Goal: Task Accomplishment & Management: Complete application form

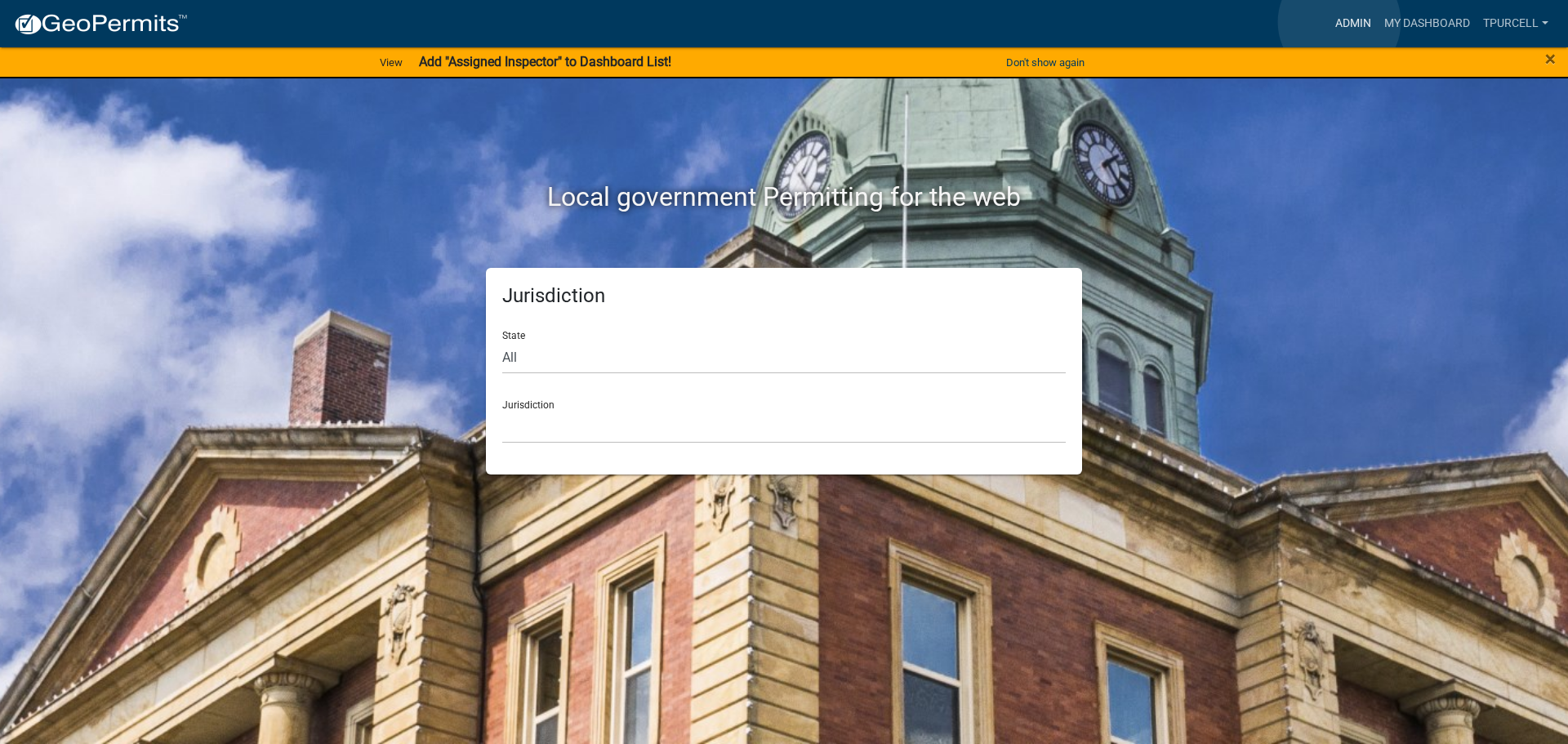
click at [1340, 22] on link "Admin" at bounding box center [1353, 23] width 49 height 31
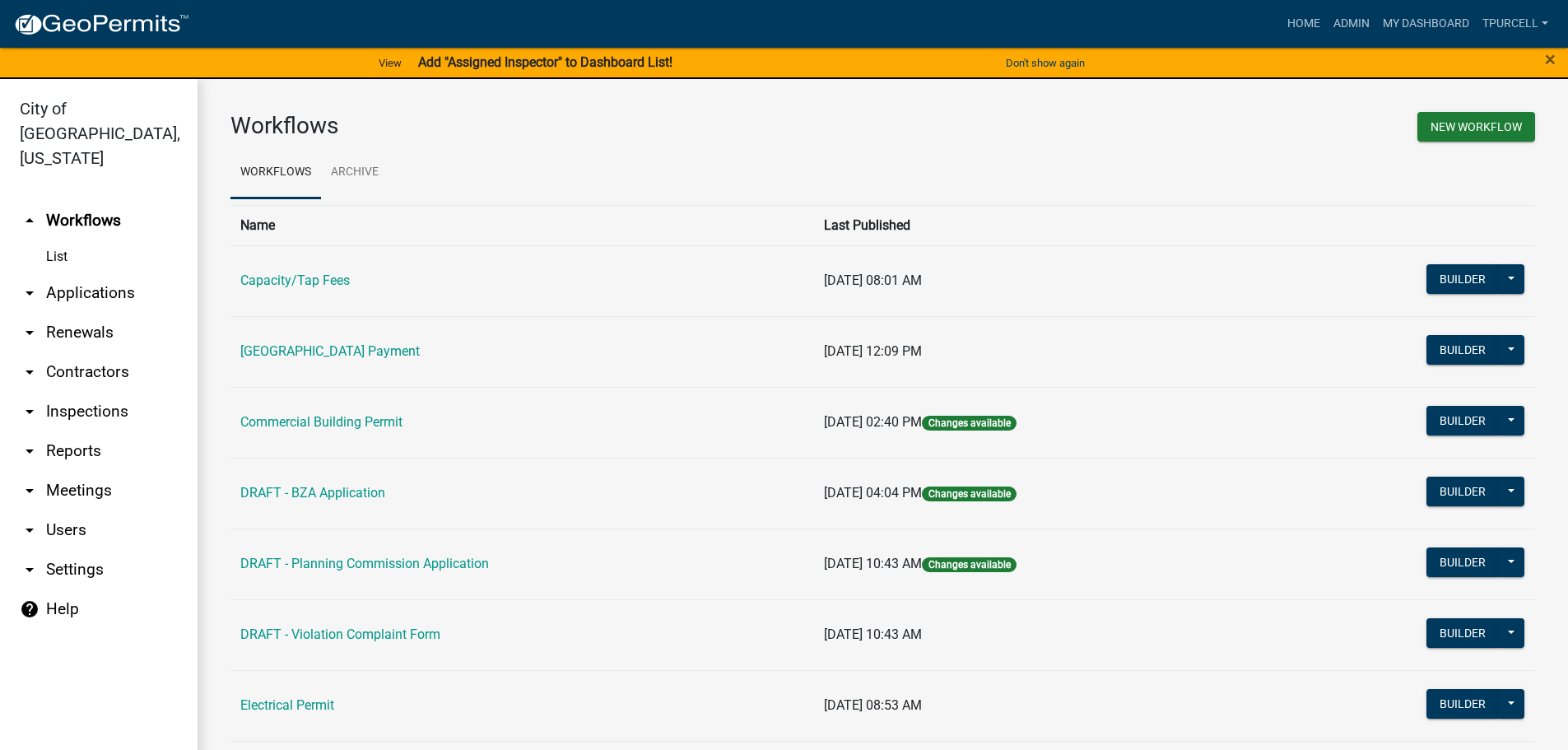
click at [68, 273] on link "arrow_drop_down Applications" at bounding box center [99, 292] width 198 height 39
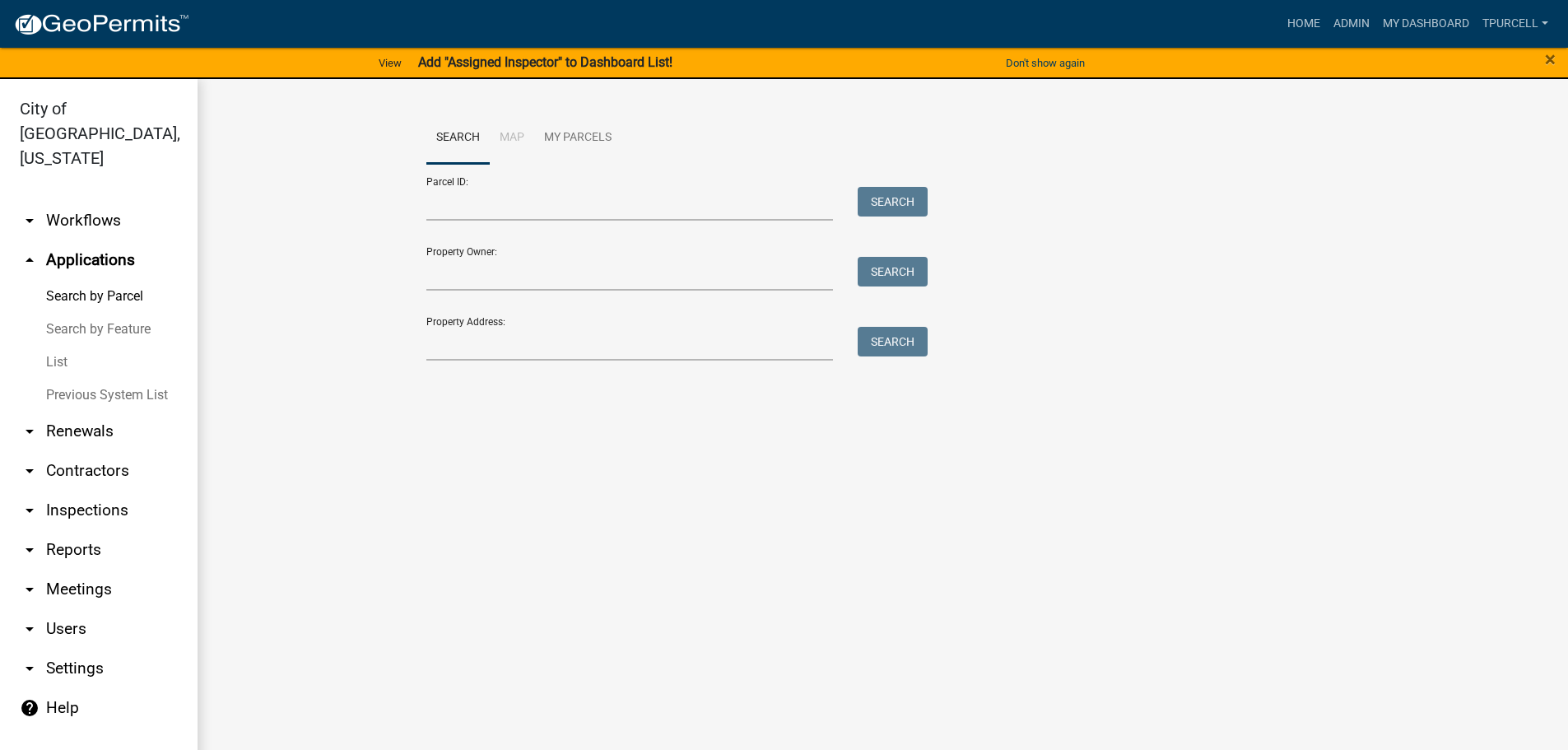
click at [52, 345] on link "List" at bounding box center [99, 362] width 198 height 33
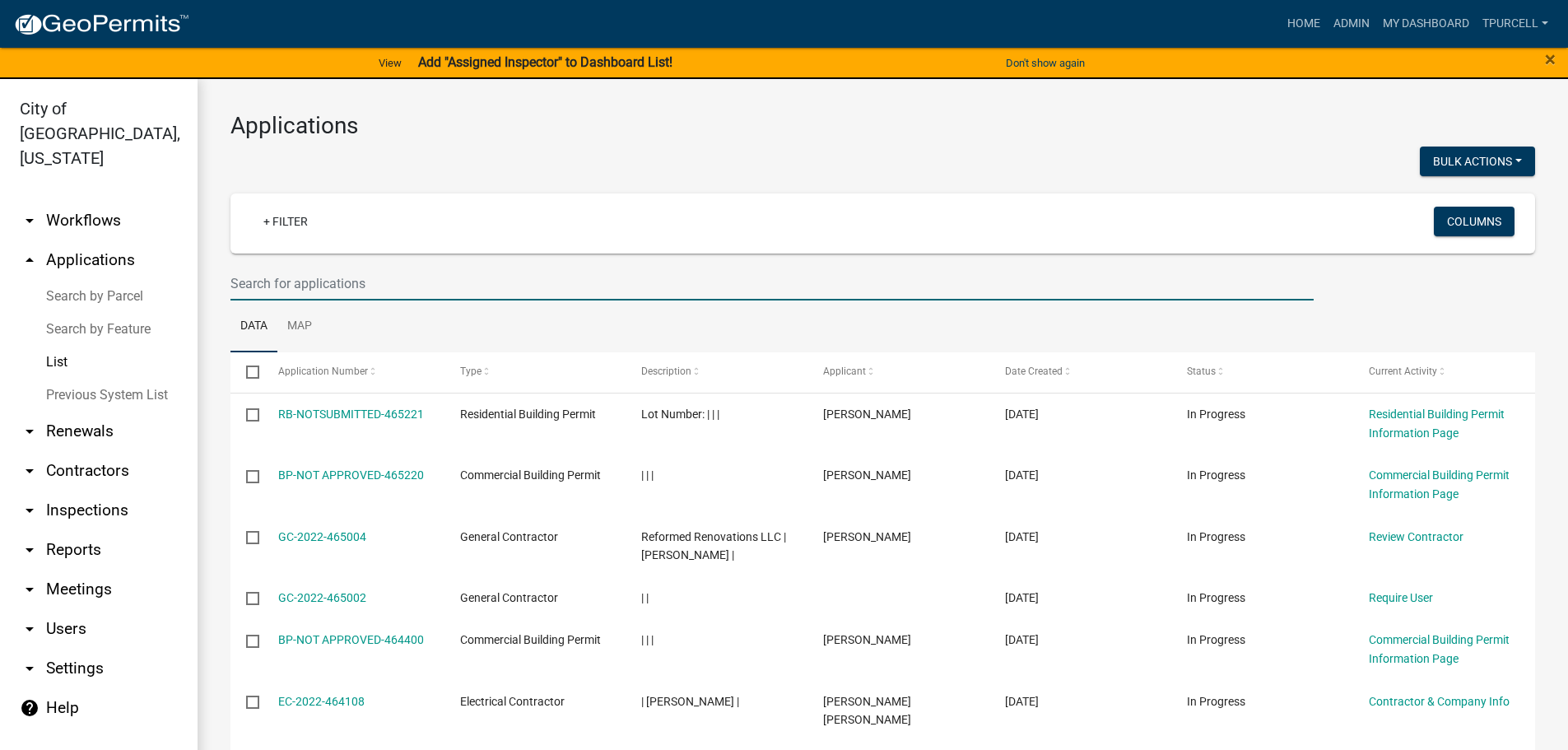
click at [303, 290] on input "text" at bounding box center [772, 283] width 1083 height 34
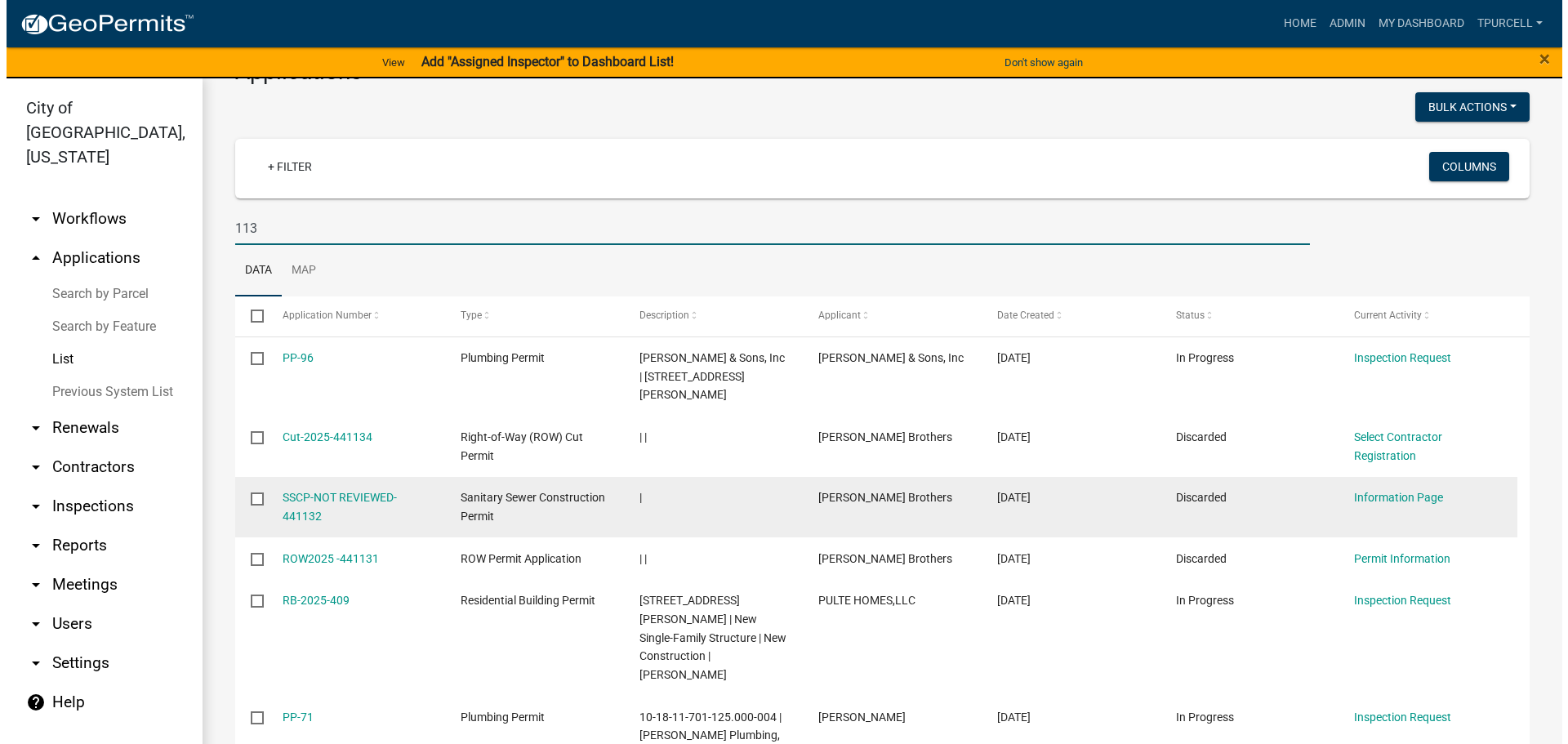
scroll to position [81, 0]
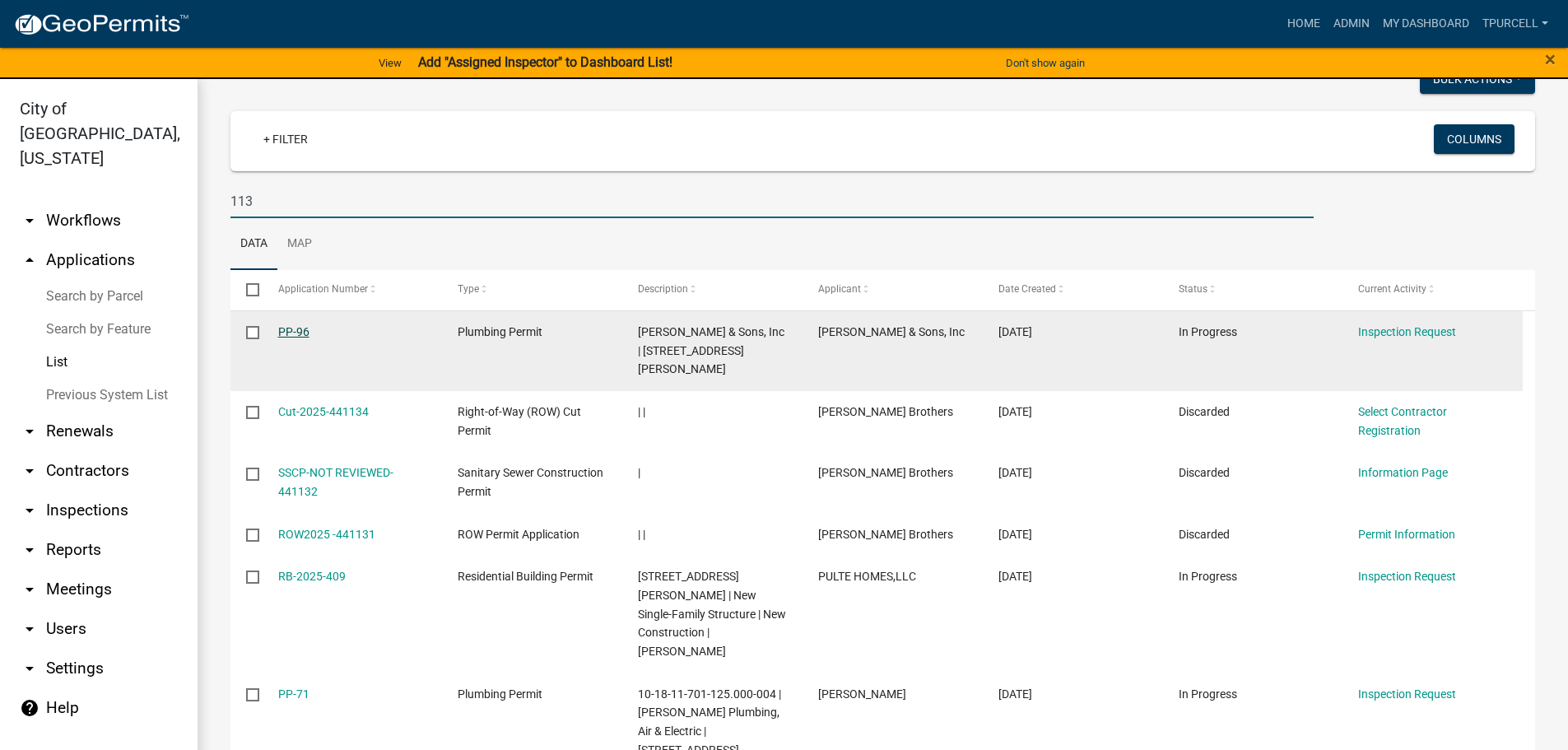
type input "113"
click at [289, 333] on link "PP-96" at bounding box center [294, 331] width 31 height 13
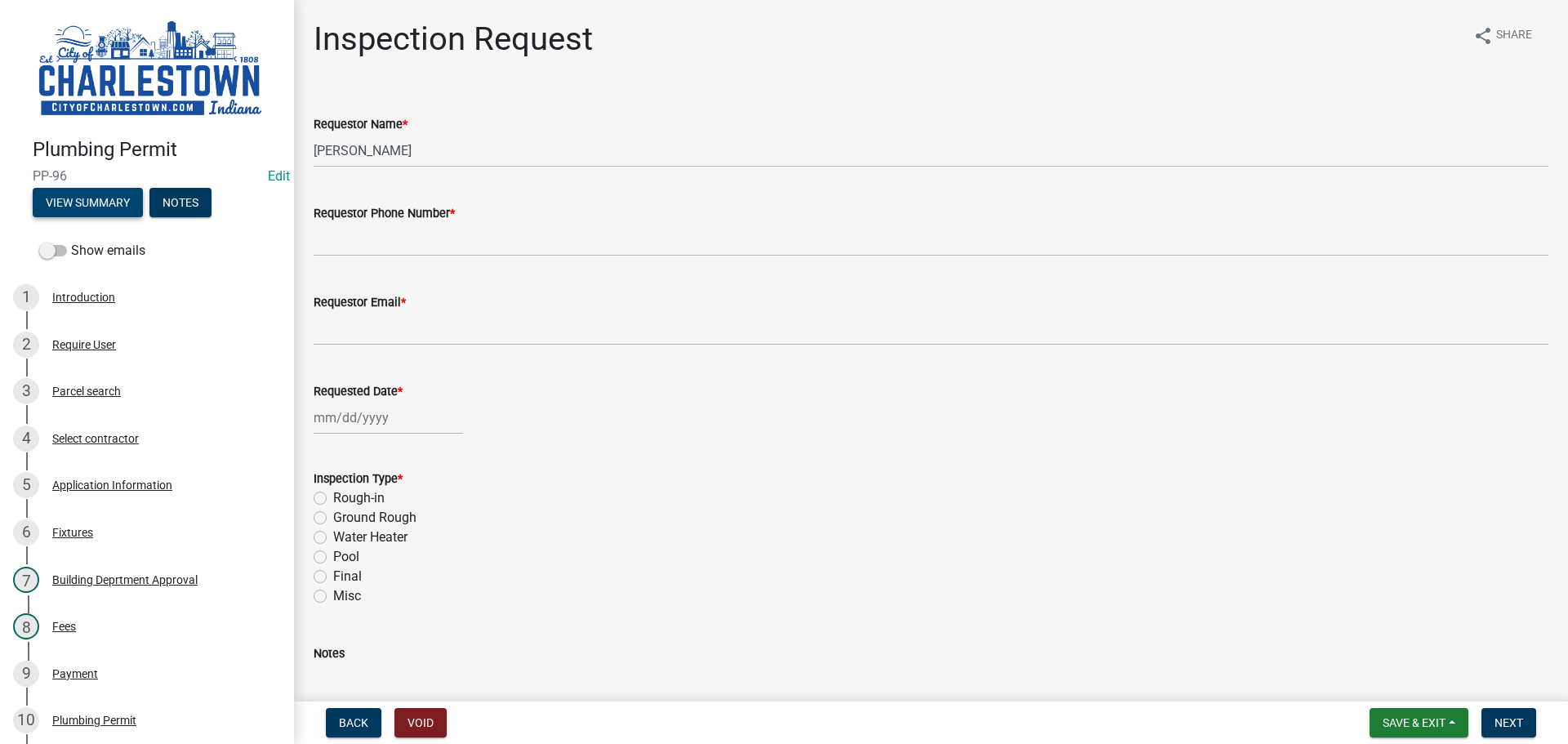
click at [77, 203] on button "View Summary" at bounding box center [87, 202] width 110 height 29
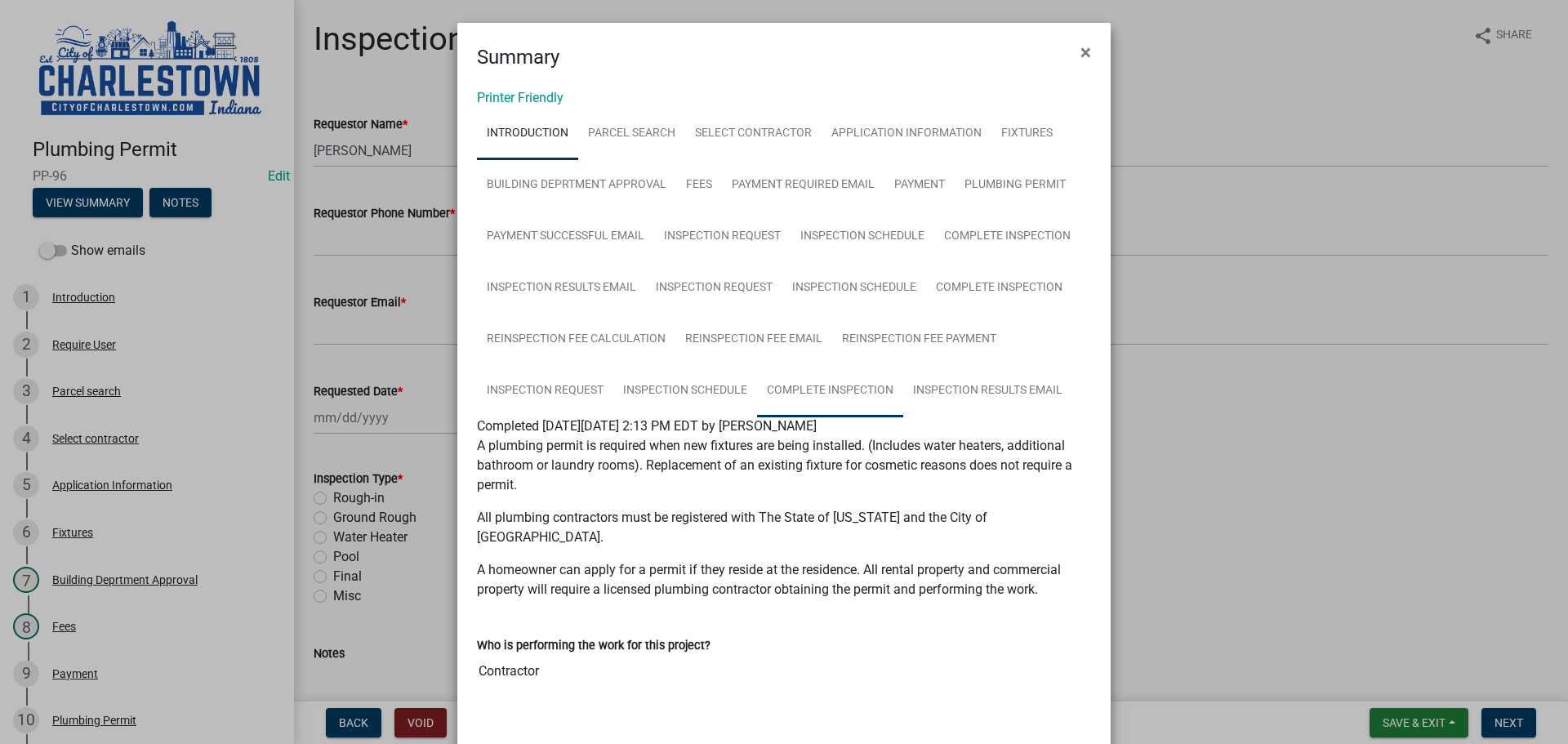
click at [835, 388] on link "Complete Inspection" at bounding box center [830, 391] width 146 height 52
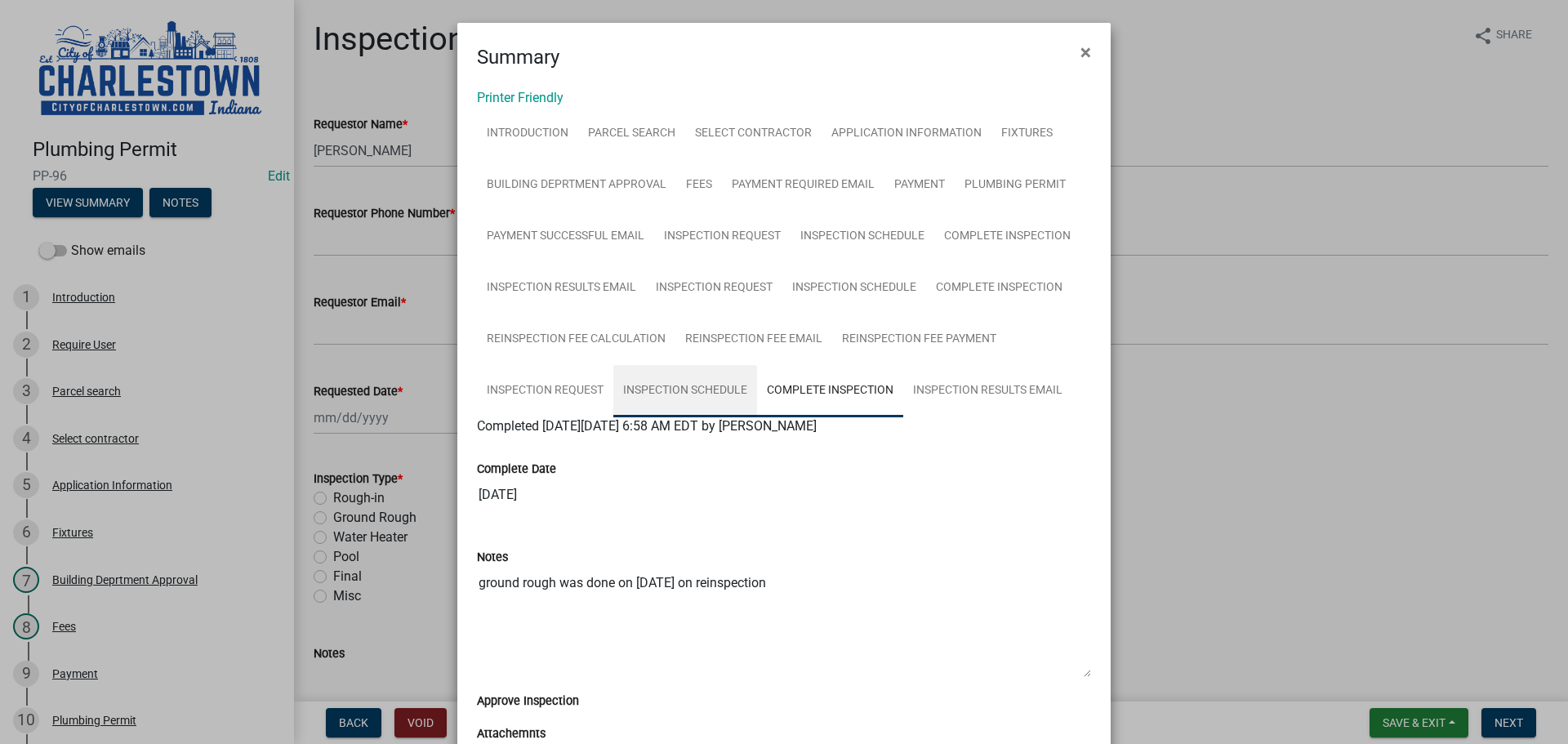
click at [708, 390] on link "Inspection Schedule" at bounding box center [685, 391] width 144 height 52
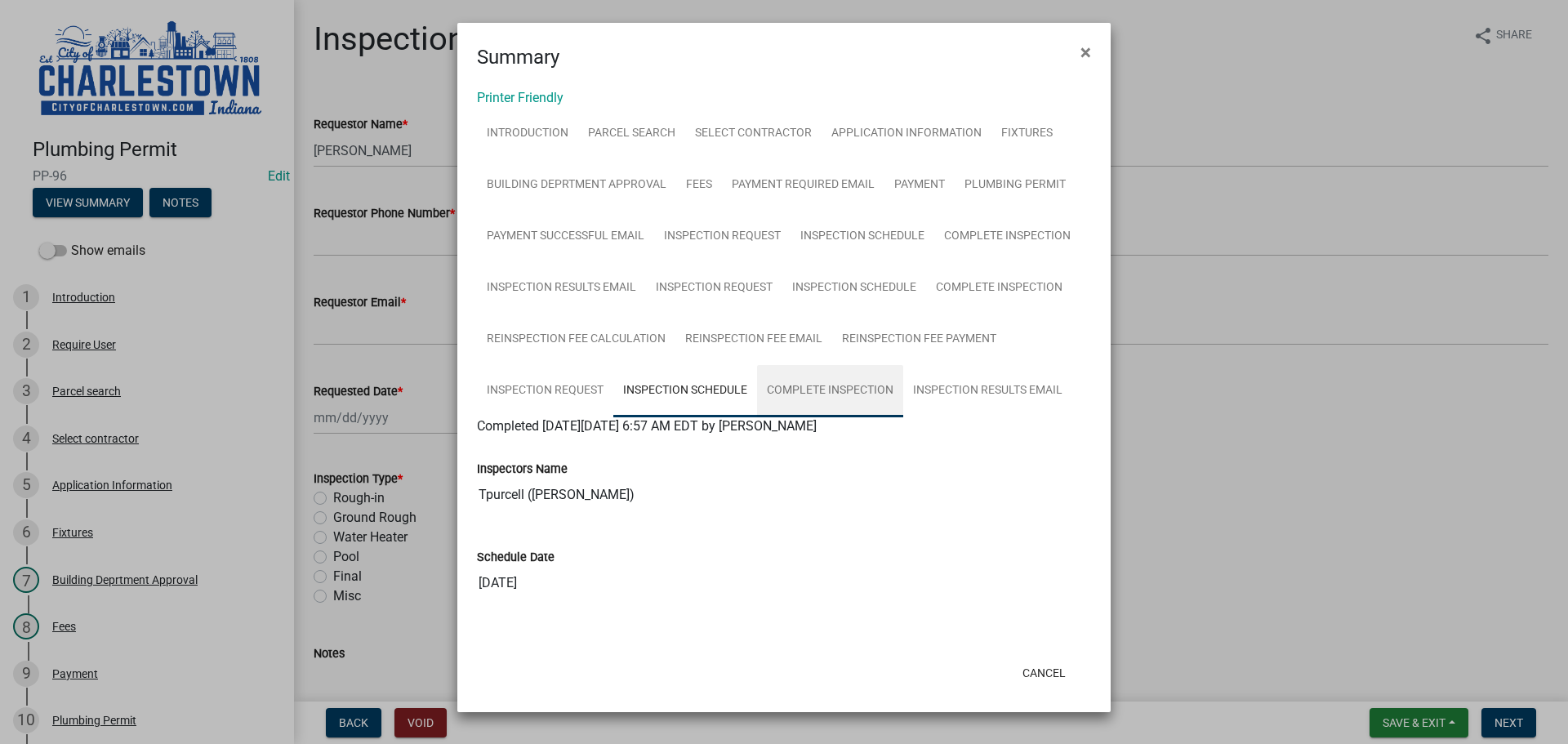
click at [847, 386] on link "Complete Inspection" at bounding box center [830, 391] width 146 height 52
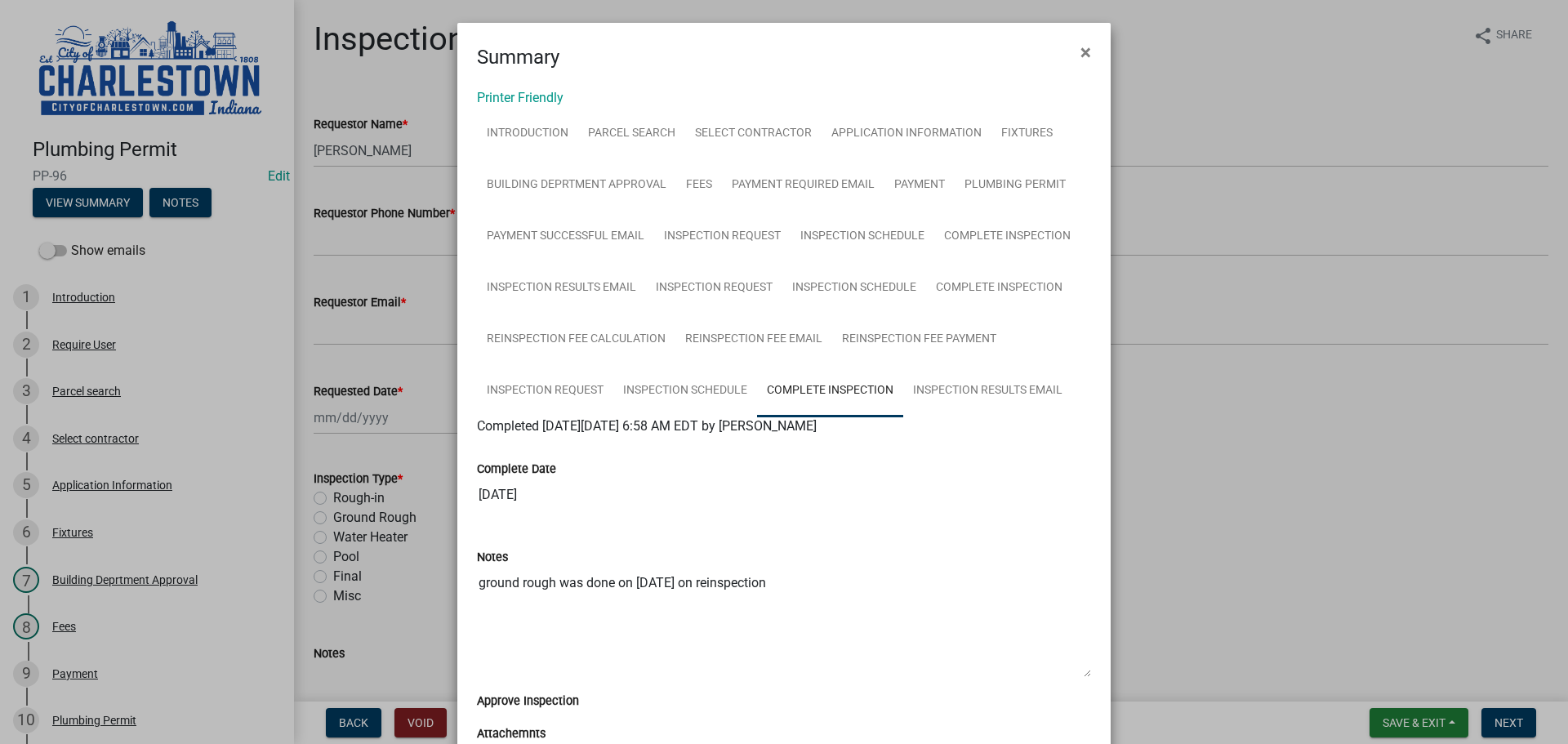
click at [1288, 67] on ngb-modal-window "Summary × Printer Friendly Introduction Parcel search Select contractor Applica…" at bounding box center [784, 372] width 1568 height 744
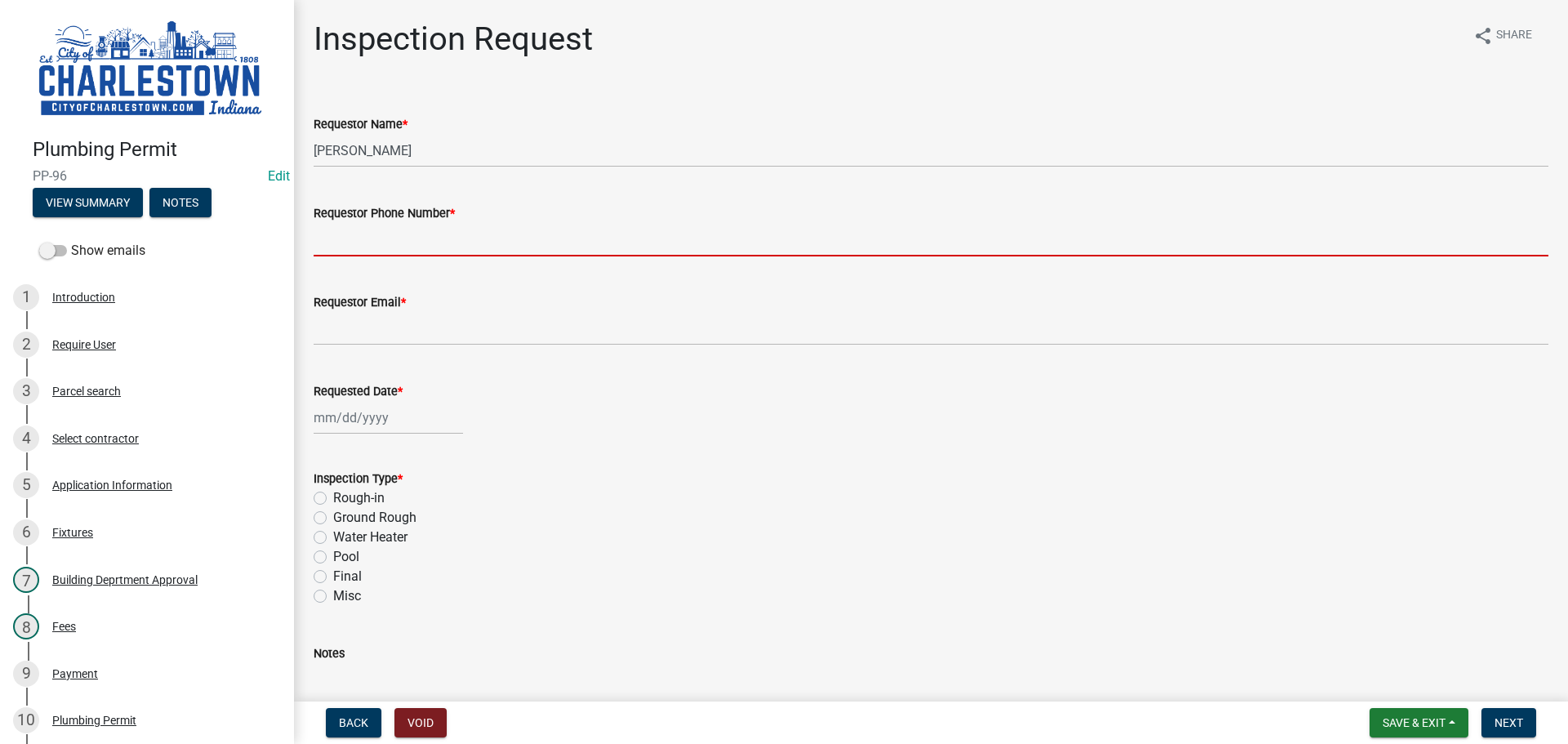
click at [400, 234] on input "Requestor Phone Number *" at bounding box center [930, 240] width 1235 height 34
type input "5025233650"
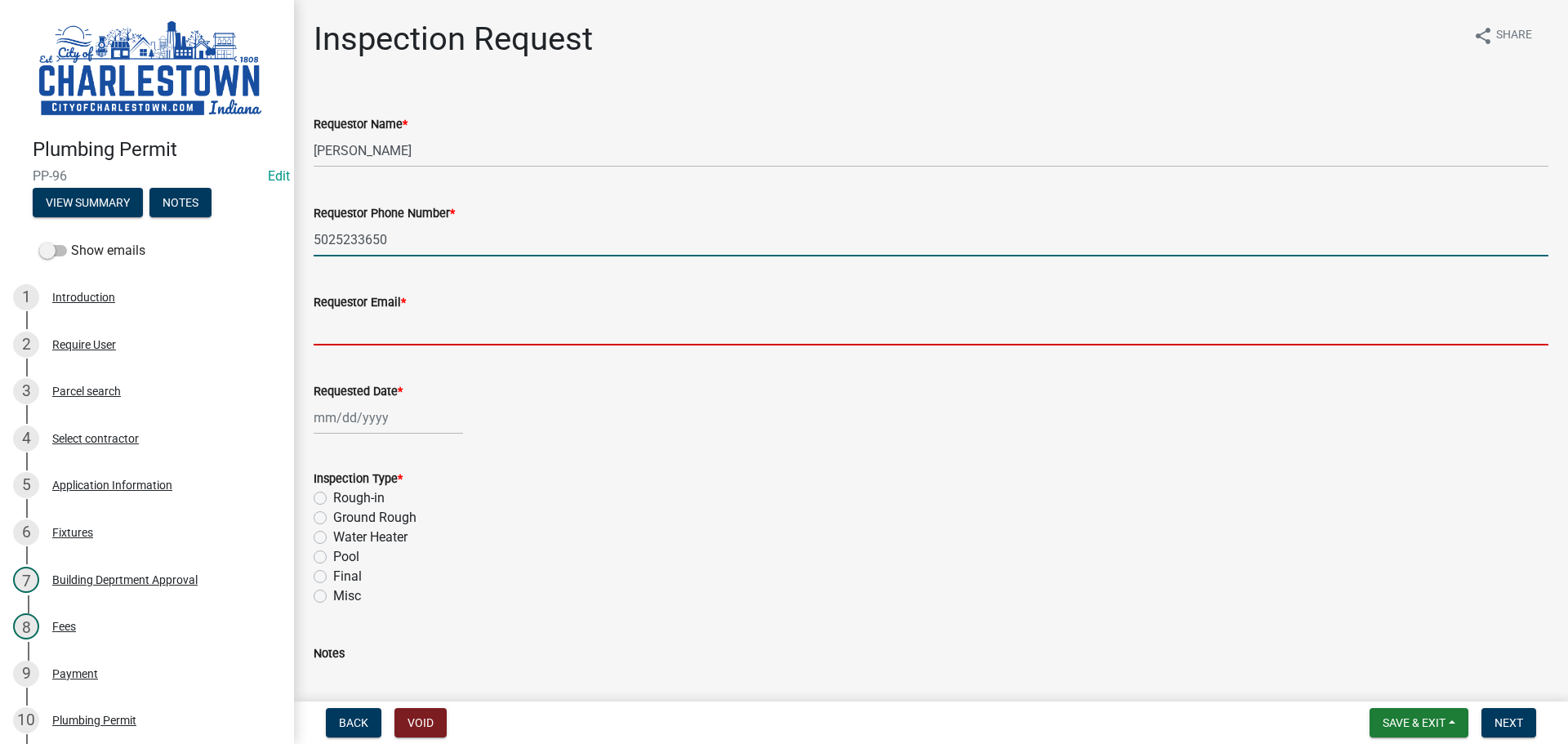
type input "[EMAIL_ADDRESS][DOMAIN_NAME]"
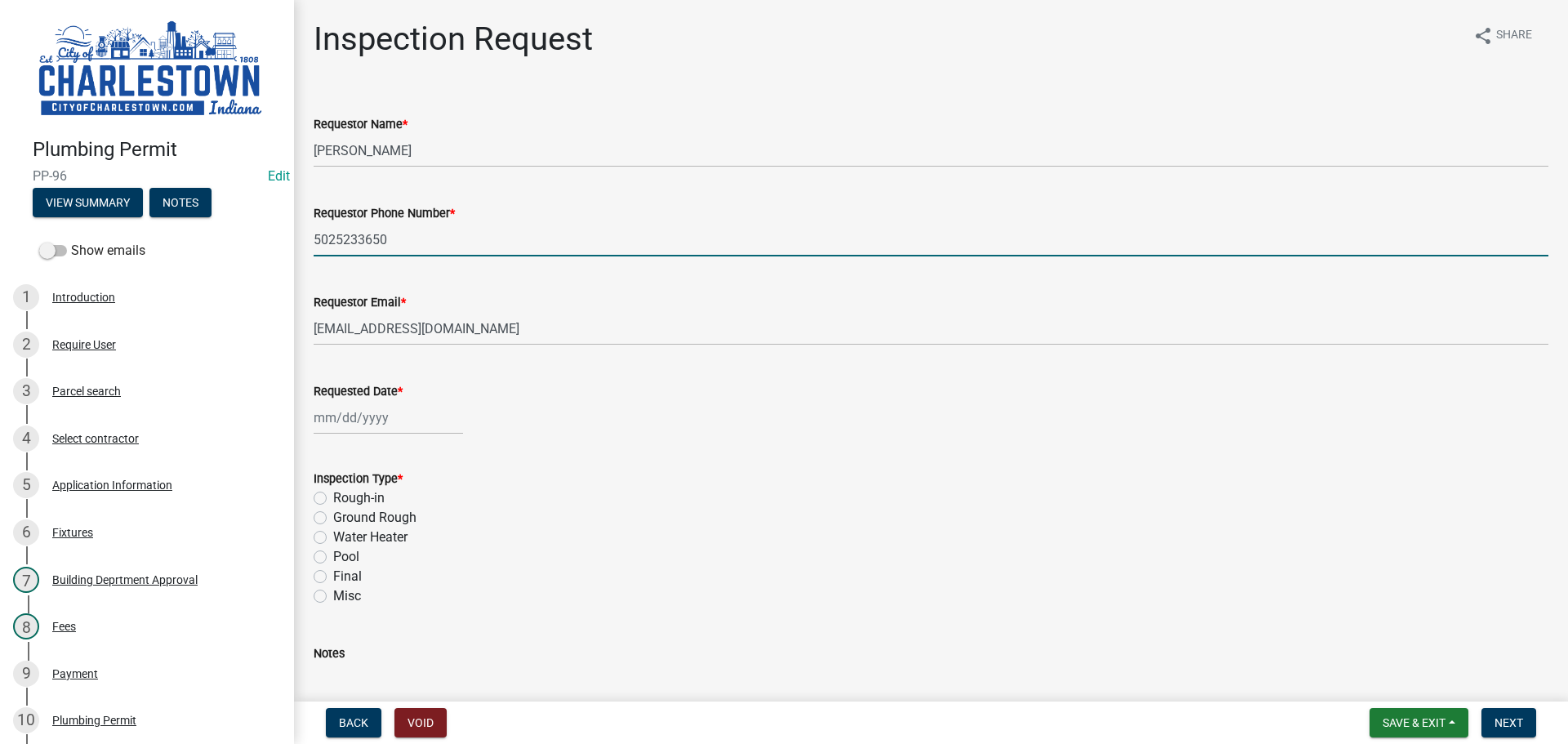
click at [385, 419] on div at bounding box center [388, 417] width 150 height 34
select select "8"
select select "2025"
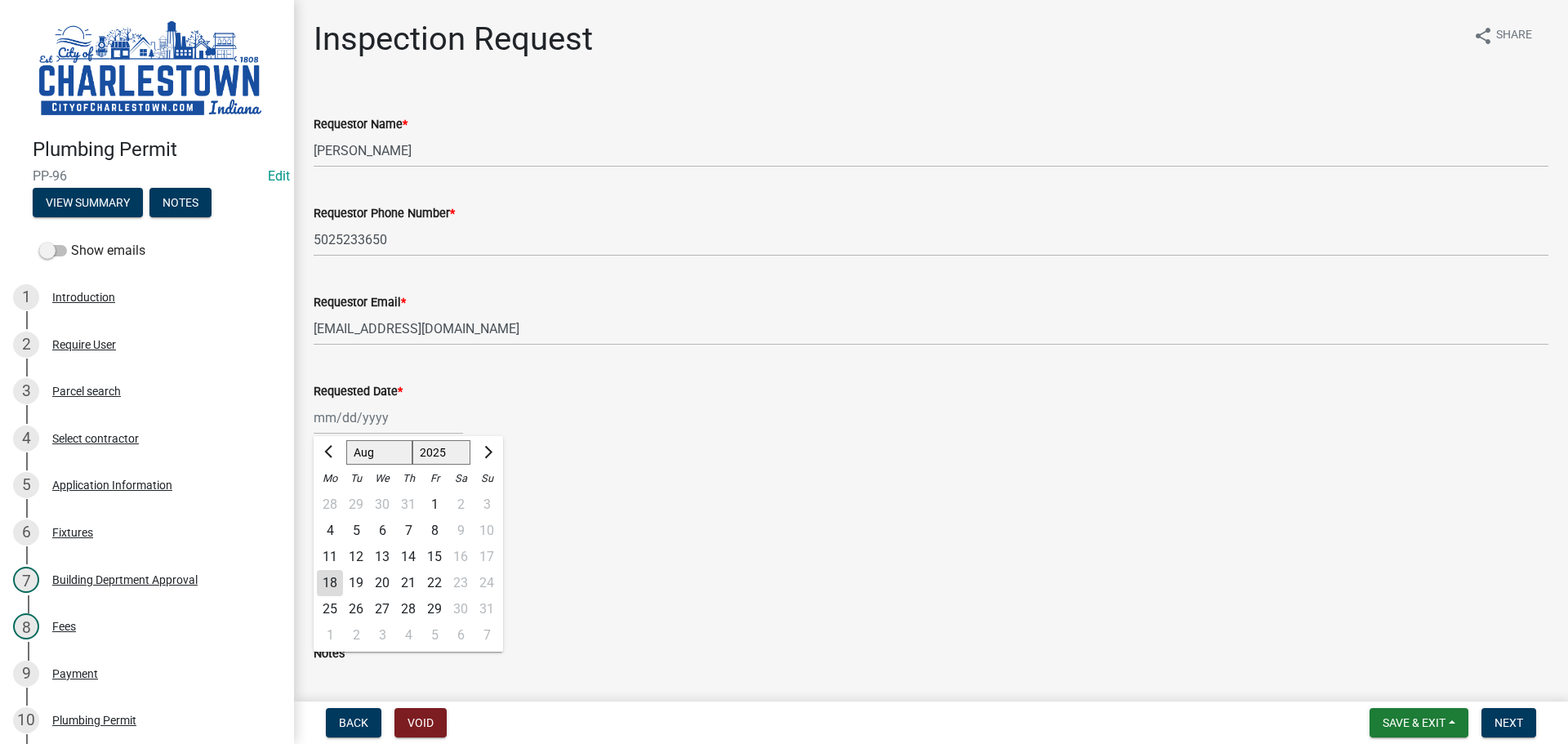
click at [333, 589] on div "18" at bounding box center [330, 583] width 26 height 26
type input "[DATE]"
click at [333, 494] on label "Rough-in" at bounding box center [358, 497] width 51 height 20
click at [333, 494] on input "Rough-in" at bounding box center [338, 493] width 10 height 10
radio input "true"
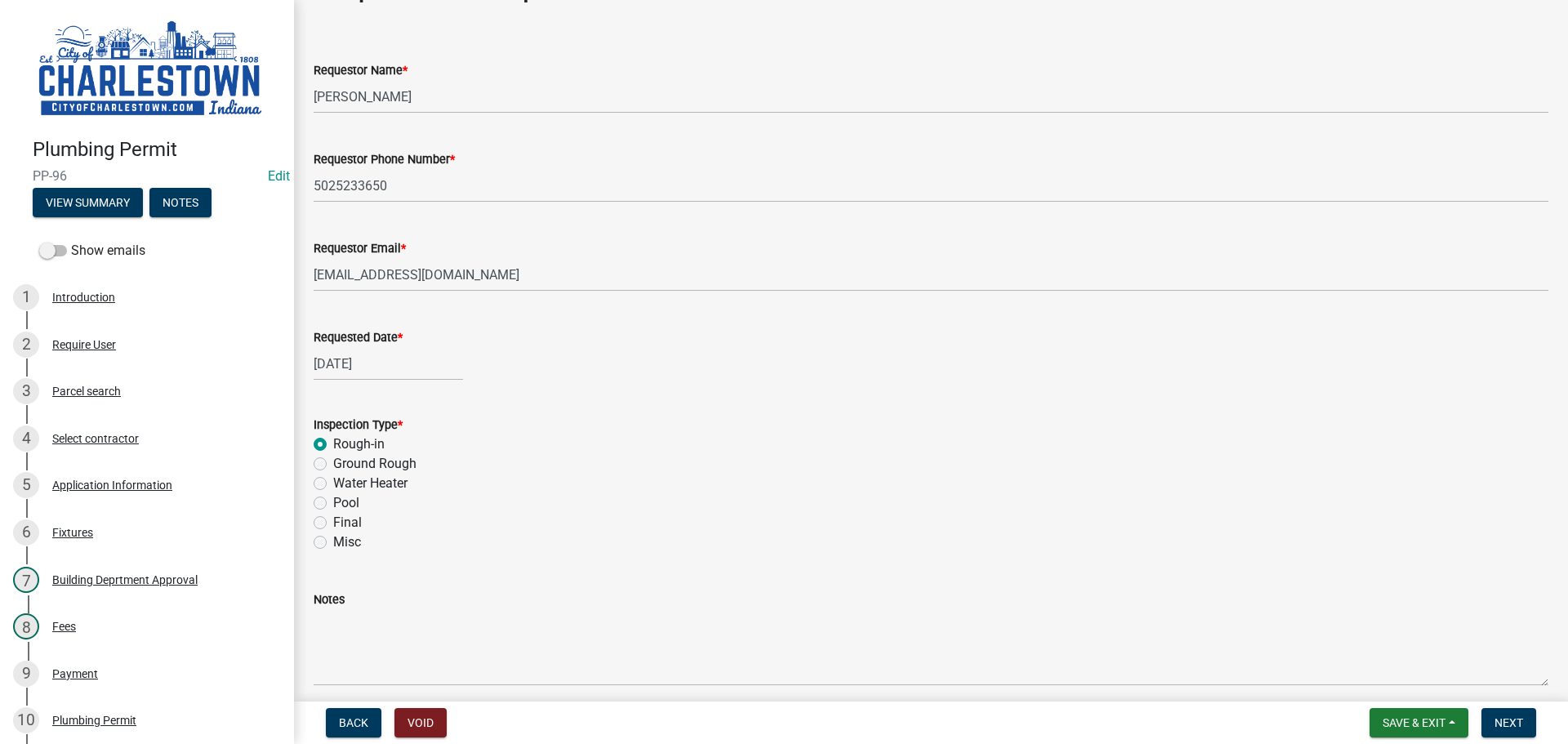
scroll to position [122, 0]
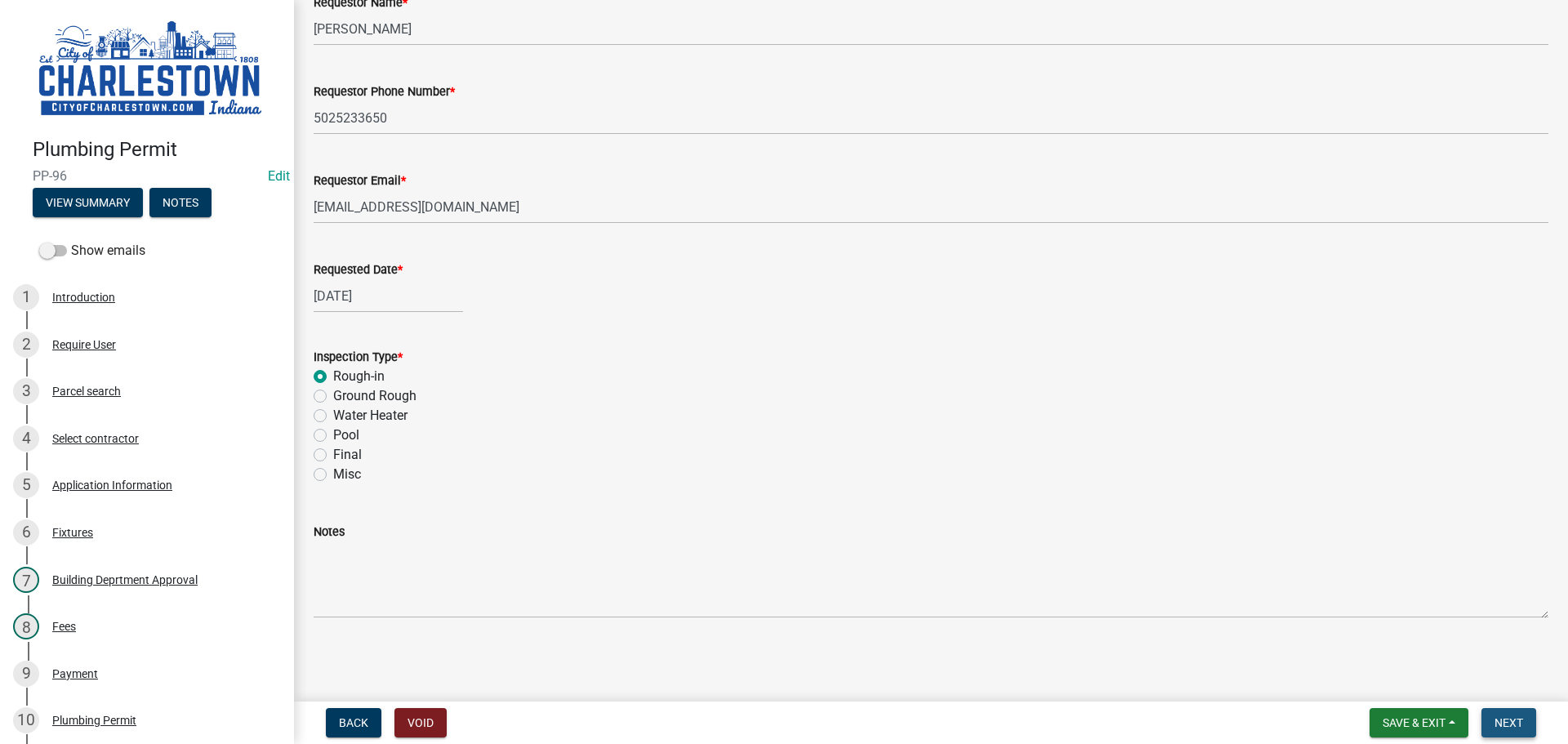
click at [1519, 723] on span "Next" at bounding box center [1508, 722] width 29 height 13
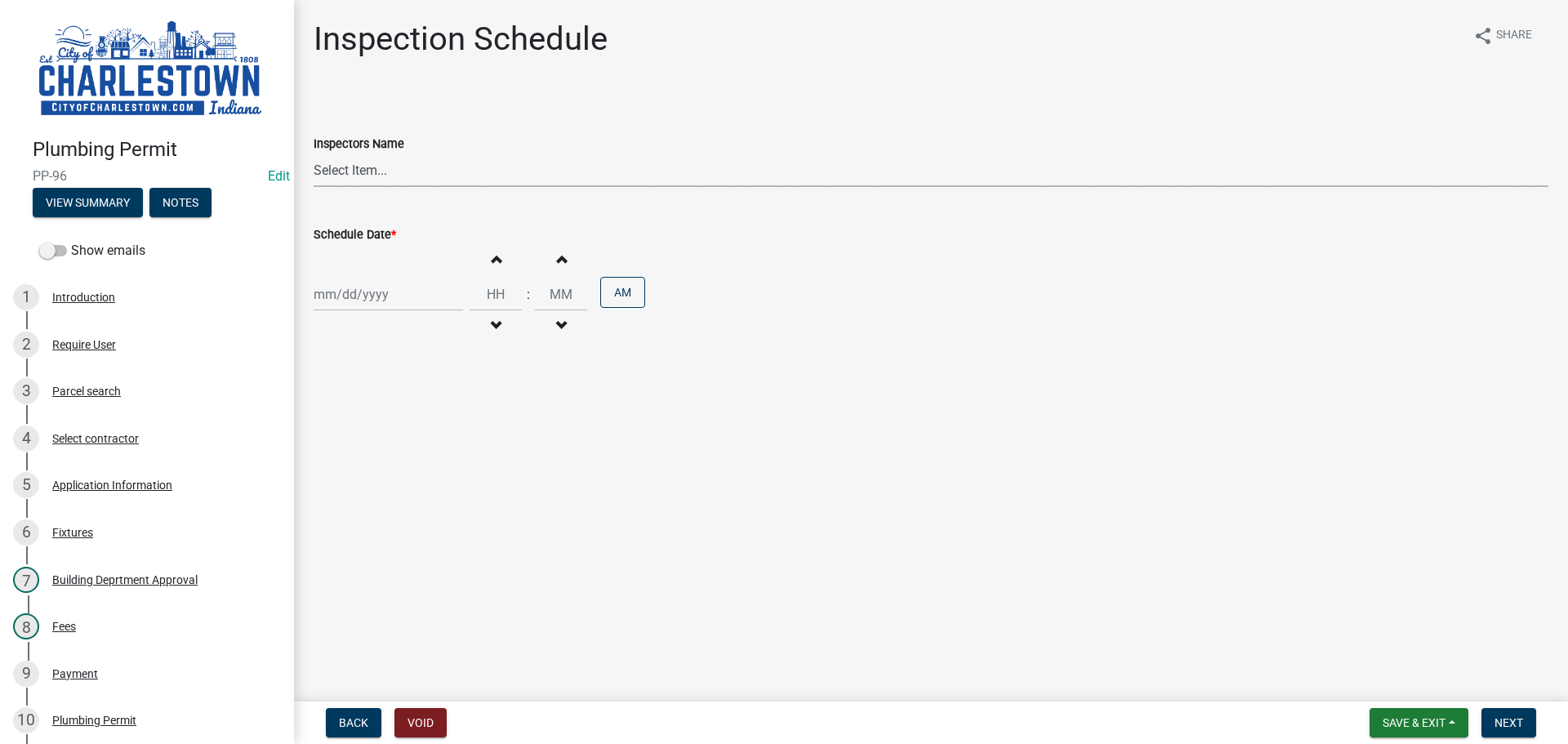
click at [371, 176] on select "Select Item... [PERSON_NAME] ([PERSON_NAME]) [PERSON_NAME] ([PERSON_NAME]) [PER…" at bounding box center [930, 170] width 1235 height 34
select select "63e5a778-15f7-4a13-aba2-a6e5541a0fb3"
click at [313, 153] on select "Select Item... [PERSON_NAME] ([PERSON_NAME]) [PERSON_NAME] ([PERSON_NAME]) [PER…" at bounding box center [930, 170] width 1235 height 34
click at [339, 300] on div at bounding box center [388, 294] width 150 height 34
select select "8"
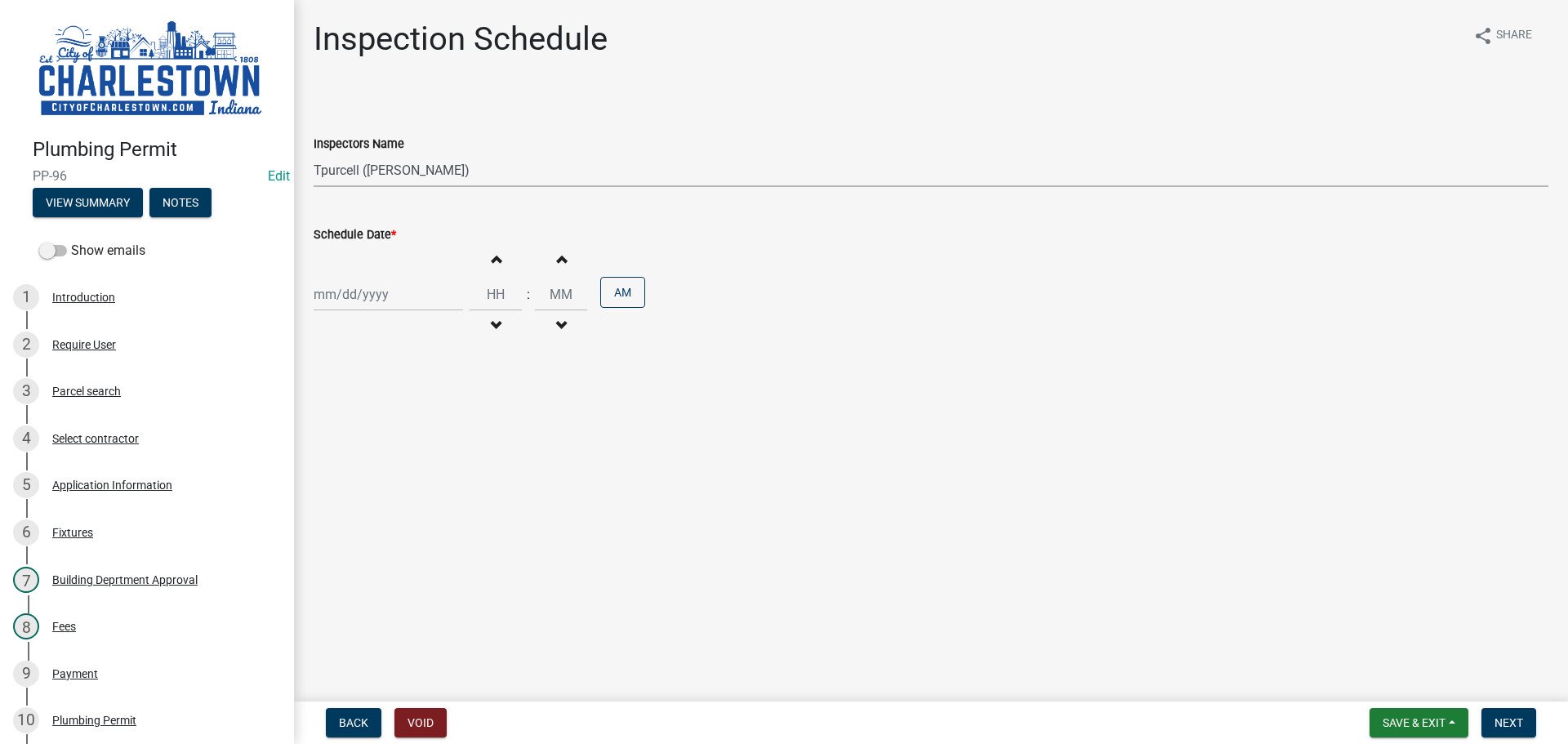
select select "2025"
click at [337, 454] on div "18" at bounding box center [330, 459] width 26 height 26
type input "[DATE]"
click at [1515, 725] on span "Next" at bounding box center [1508, 722] width 29 height 13
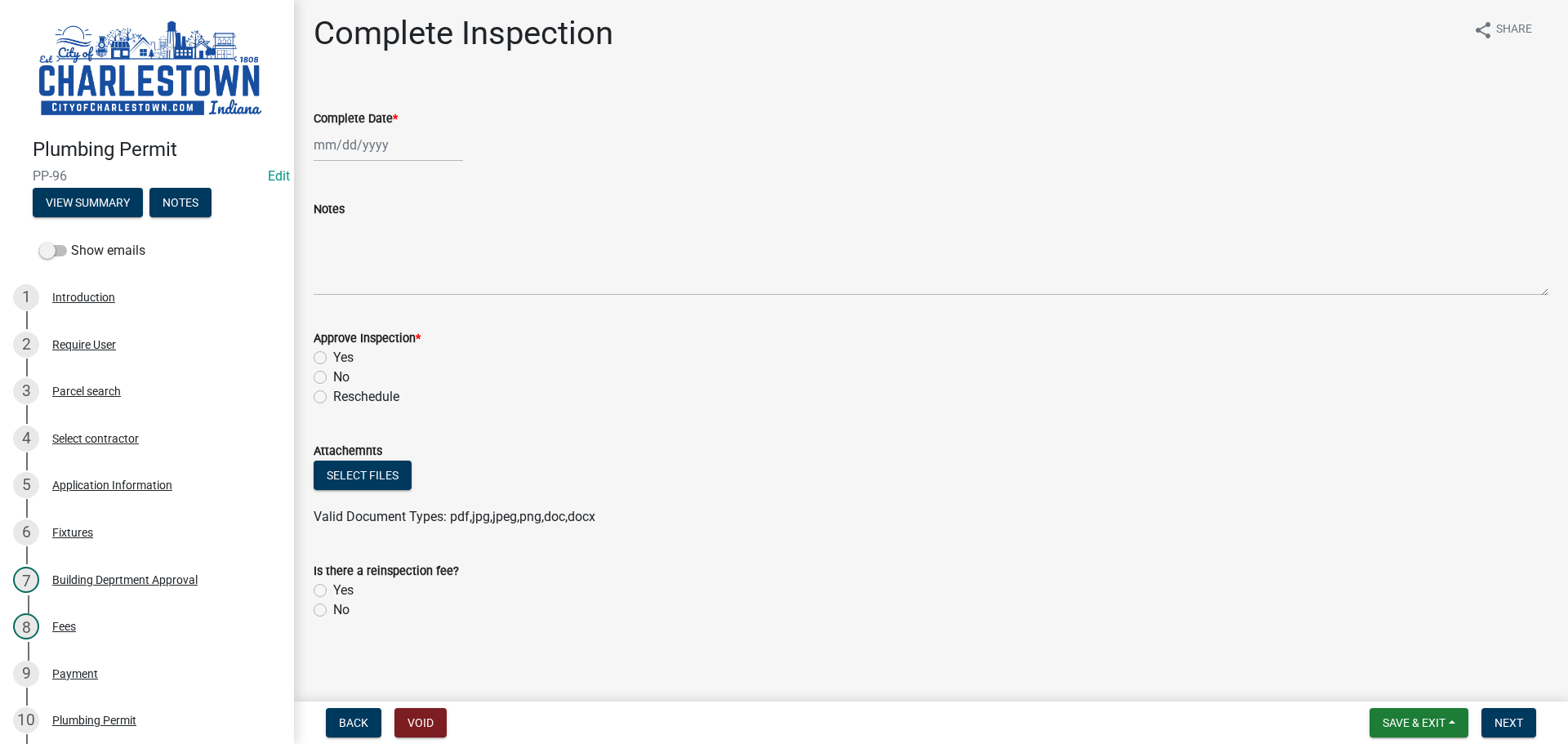
scroll to position [9, 0]
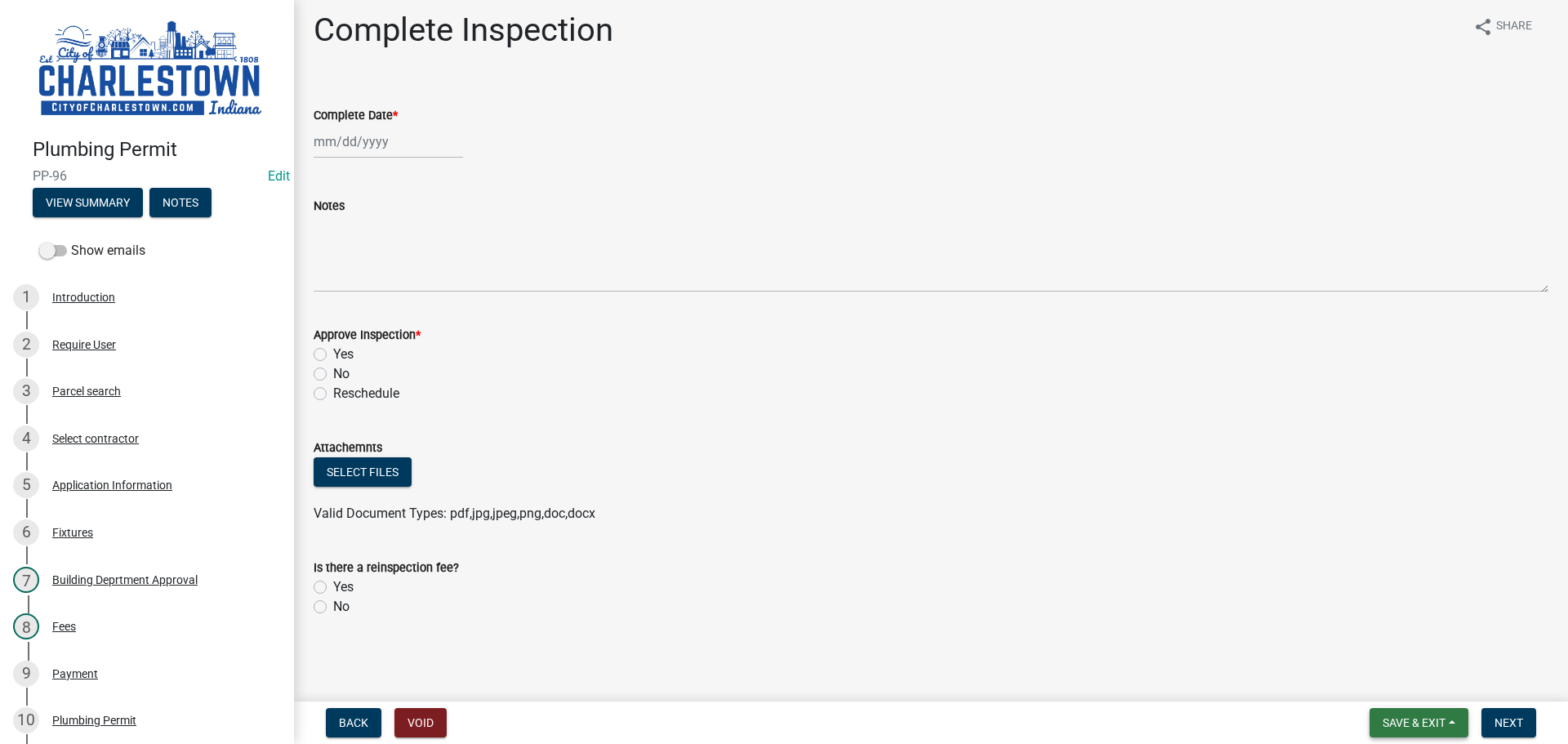
click at [1417, 722] on span "Save & Exit" at bounding box center [1414, 722] width 63 height 13
click at [1380, 678] on button "Save & Exit" at bounding box center [1403, 680] width 131 height 39
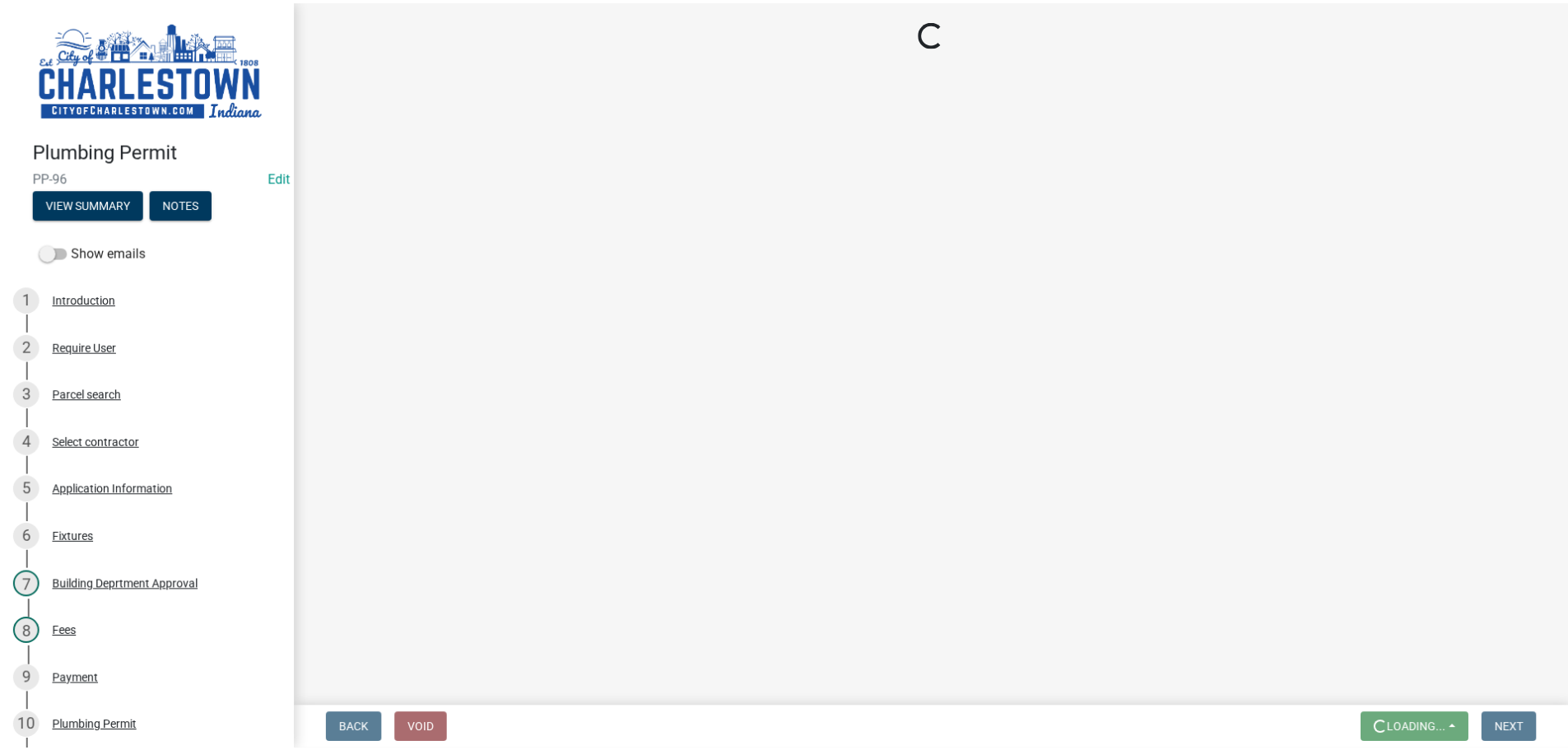
scroll to position [0, 0]
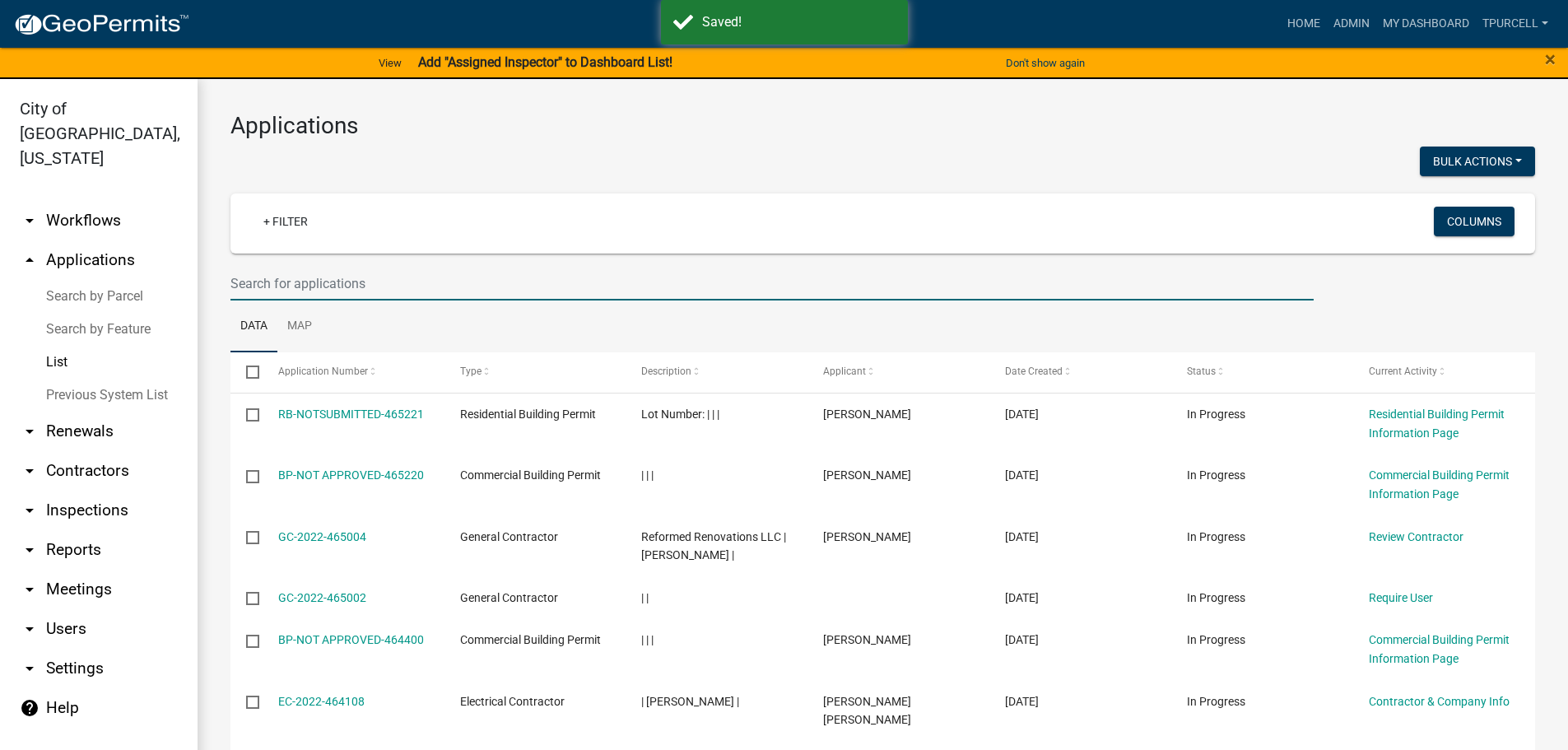
click at [302, 285] on input "text" at bounding box center [772, 283] width 1083 height 34
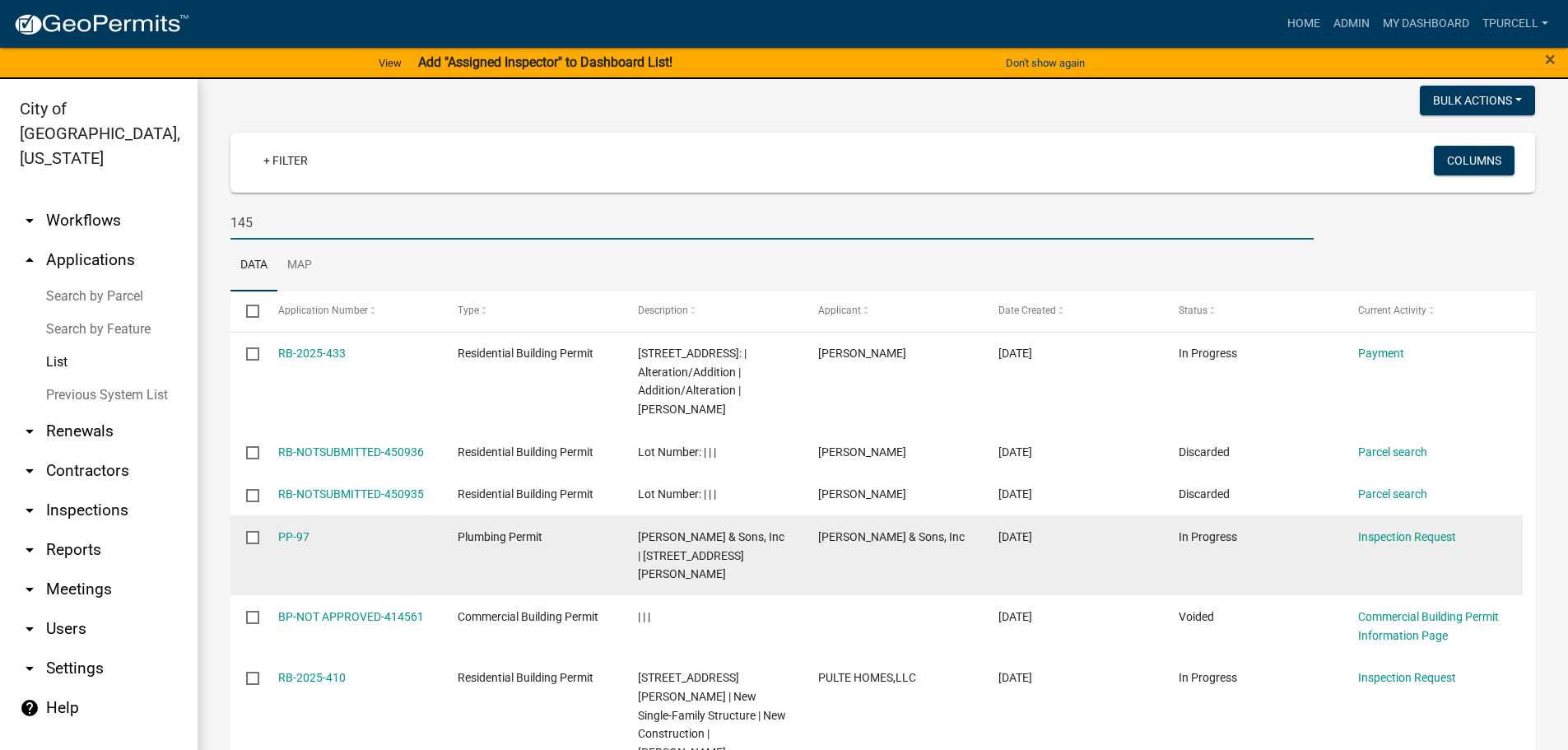
scroll to position [165, 0]
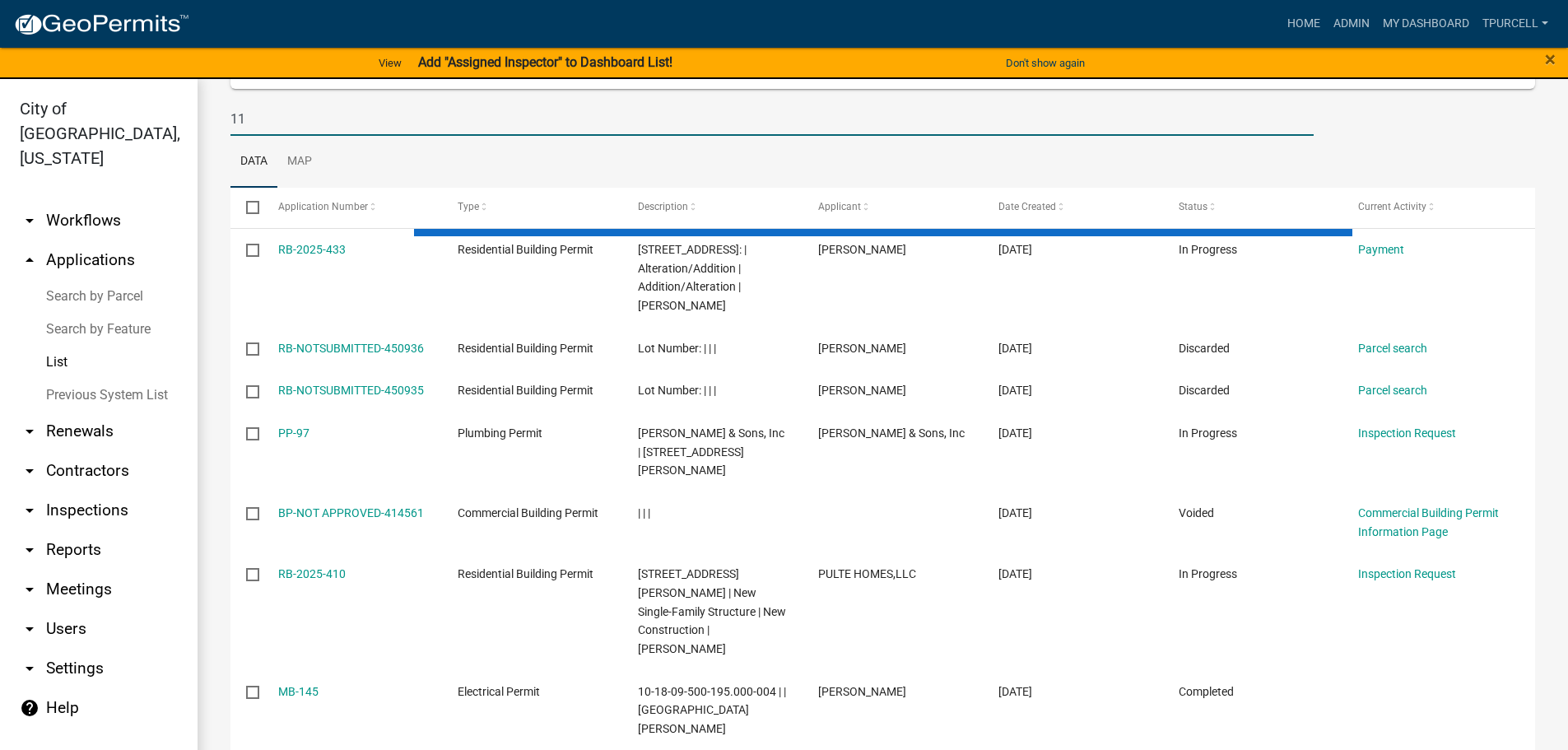
type input "113"
